Goal: Navigation & Orientation: Find specific page/section

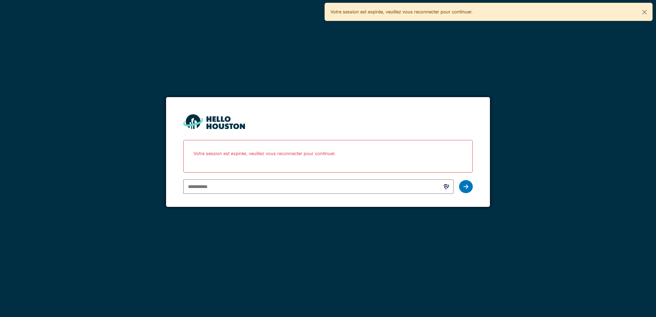
type input "**********"
click at [466, 189] on icon at bounding box center [465, 186] width 5 height 5
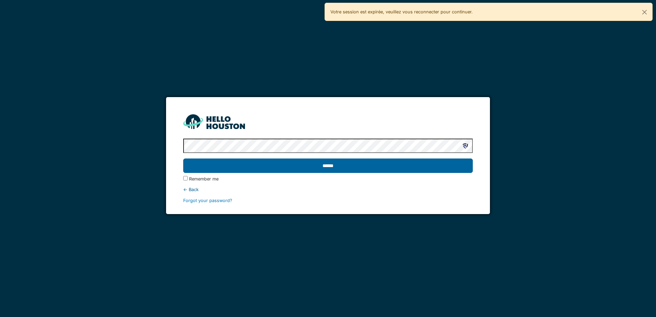
click at [326, 169] on input "******" at bounding box center [327, 165] width 289 height 14
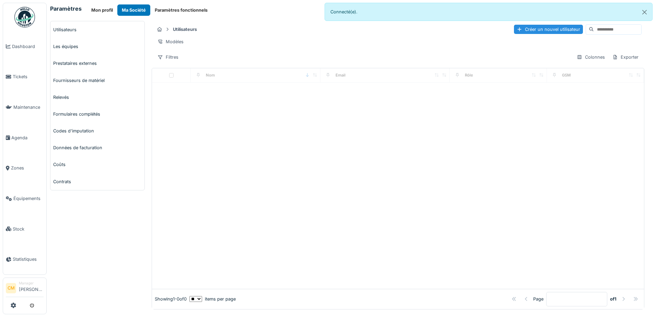
click at [31, 134] on span "Agenda" at bounding box center [27, 137] width 32 height 7
